Goal: Task Accomplishment & Management: Use online tool/utility

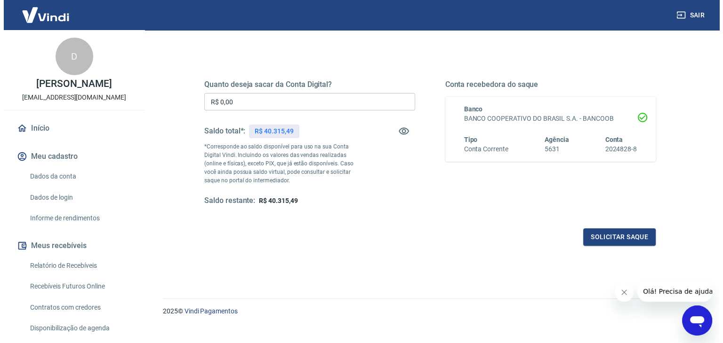
scroll to position [121, 0]
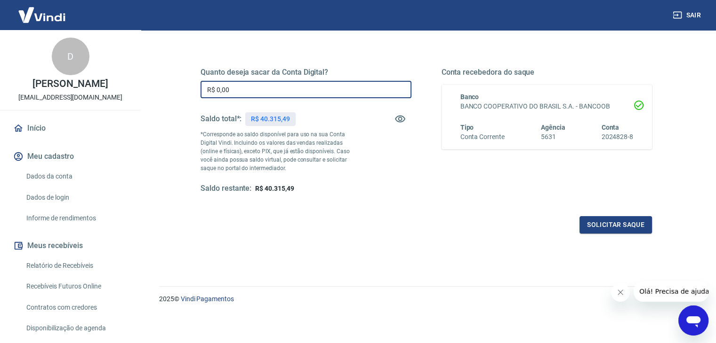
click at [256, 88] on input "R$ 0,00" at bounding box center [305, 89] width 211 height 17
type input "R$ 20.315,49"
click at [604, 227] on button "Solicitar saque" at bounding box center [615, 224] width 72 height 17
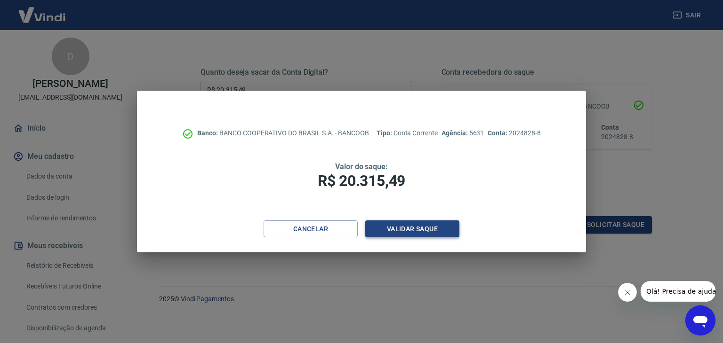
click at [388, 230] on button "Validar saque" at bounding box center [412, 229] width 94 height 17
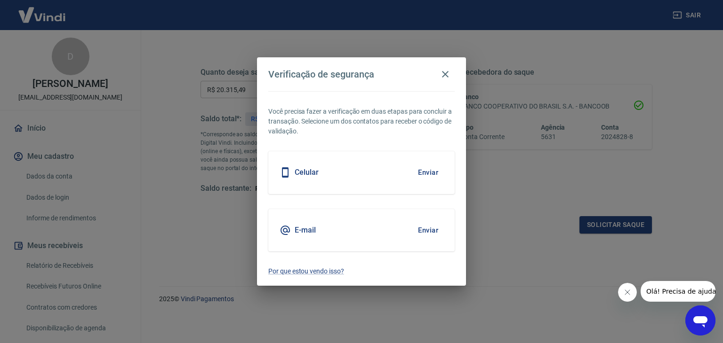
click at [429, 169] on button "Enviar" at bounding box center [428, 173] width 31 height 20
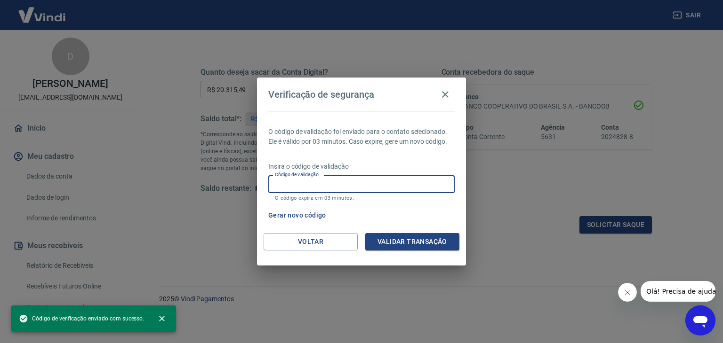
click at [324, 187] on input "Código de validação" at bounding box center [361, 183] width 186 height 17
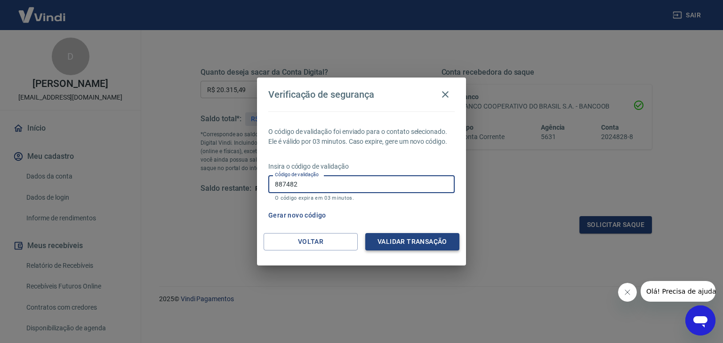
type input "887482"
click at [430, 247] on button "Validar transação" at bounding box center [412, 241] width 94 height 17
